Goal: Task Accomplishment & Management: Manage account settings

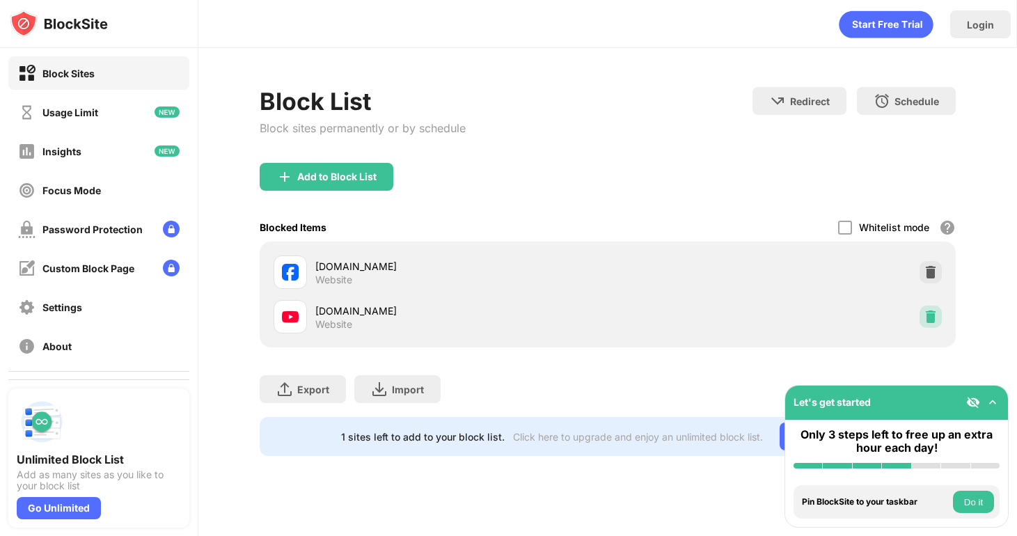
click at [936, 319] on img at bounding box center [931, 317] width 14 height 14
